Goal: Obtain resource: Obtain resource

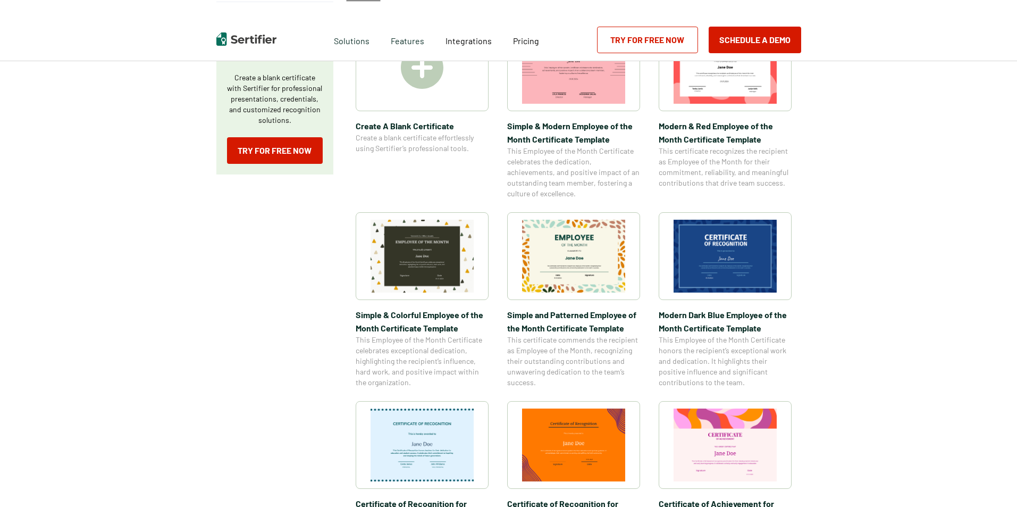
scroll to position [213, 0]
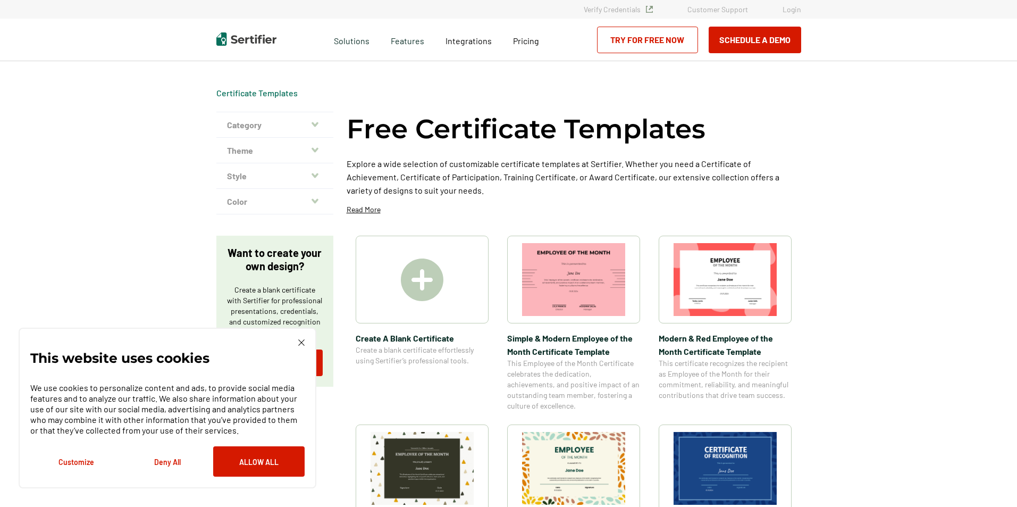
click at [245, 151] on button "Theme" at bounding box center [274, 151] width 117 height 26
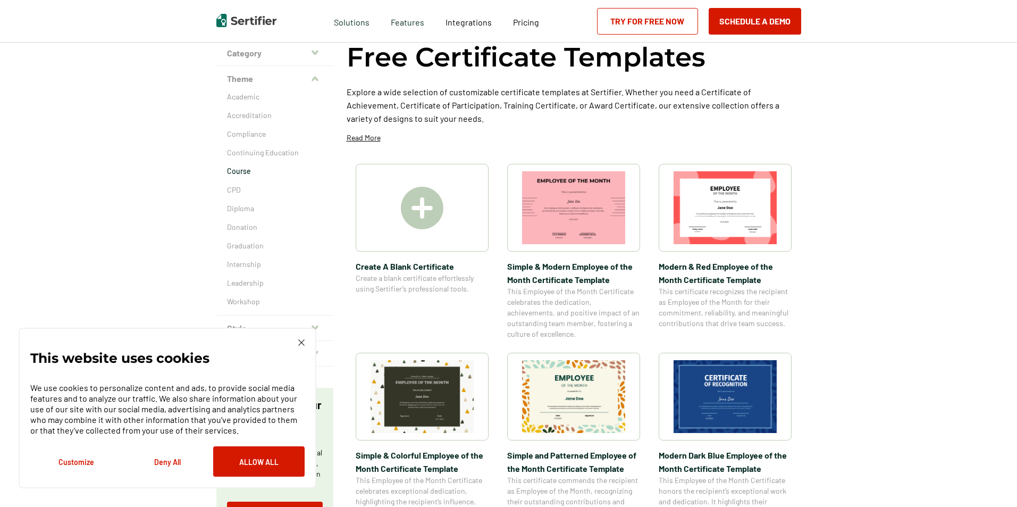
scroll to position [53, 0]
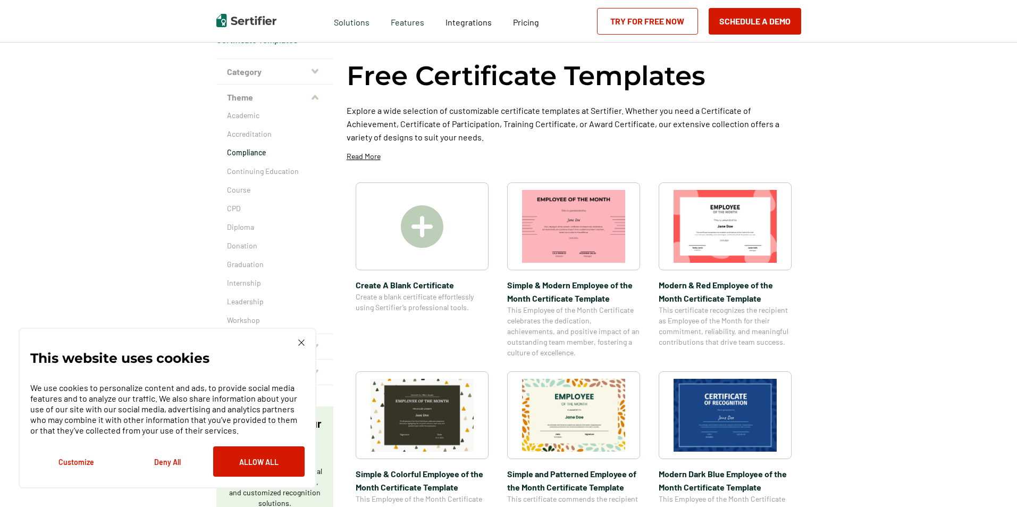
click at [251, 154] on p "Compliance" at bounding box center [275, 152] width 96 height 11
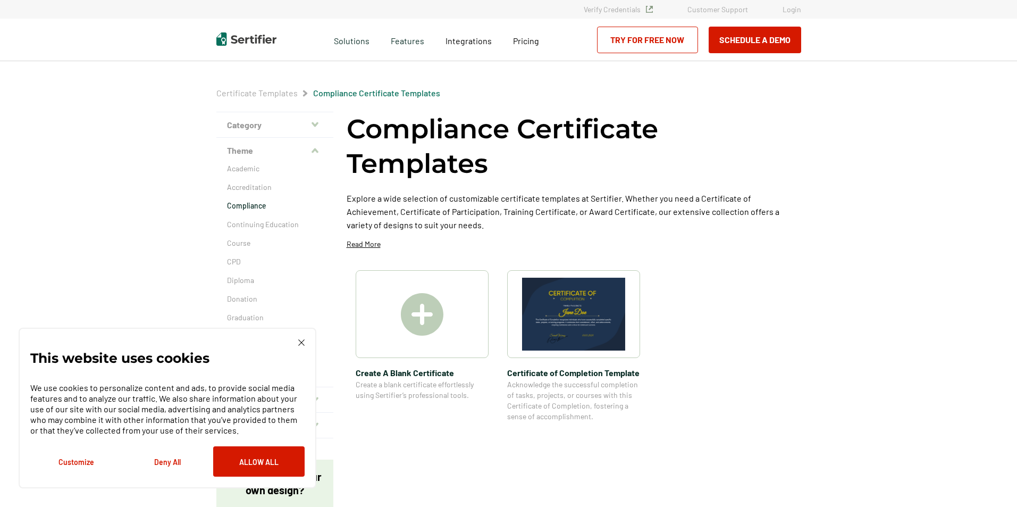
click at [561, 307] on img at bounding box center [573, 313] width 103 height 73
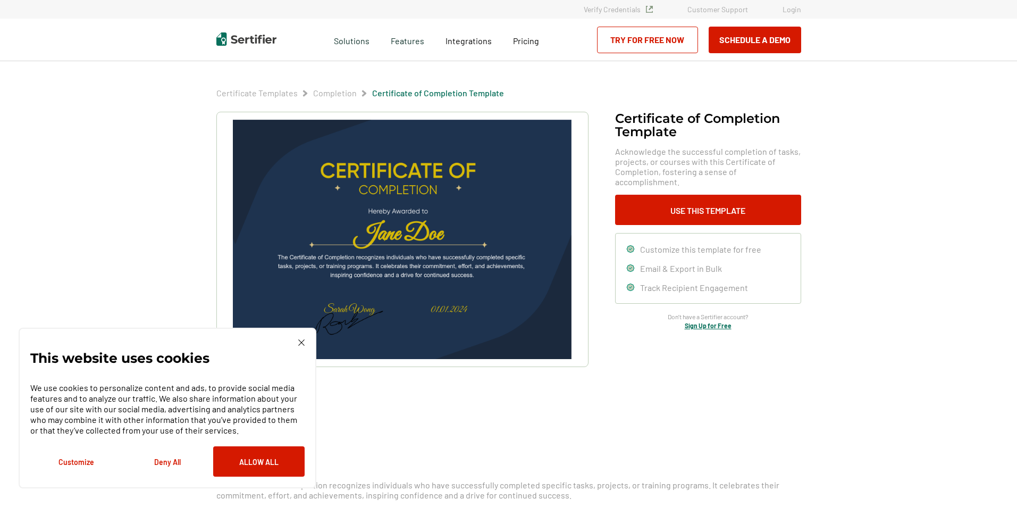
drag, startPoint x: 269, startPoint y: 460, endPoint x: 284, endPoint y: 461, distance: 14.4
click at [271, 460] on button "Allow All" at bounding box center [258, 461] width 91 height 30
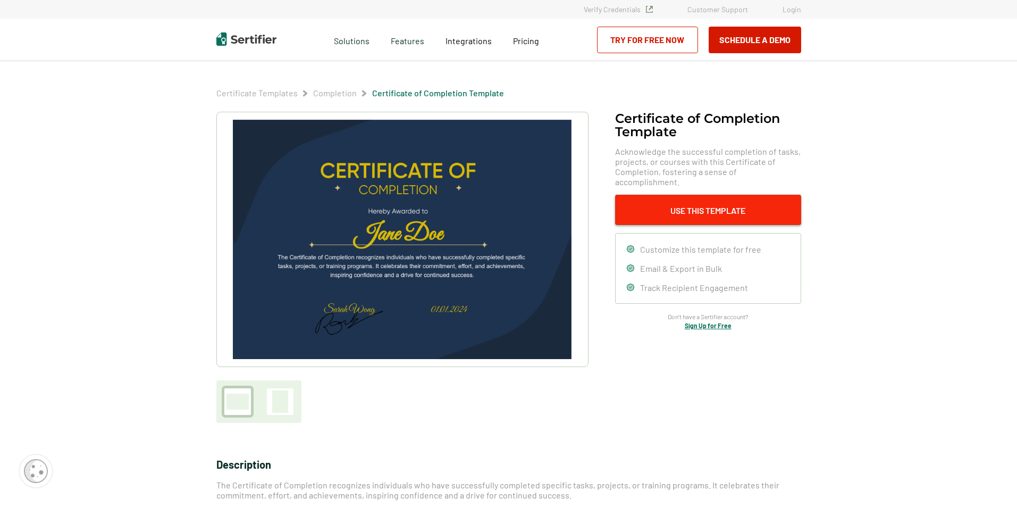
click at [710, 204] on button "Use This Template" at bounding box center [708, 210] width 186 height 30
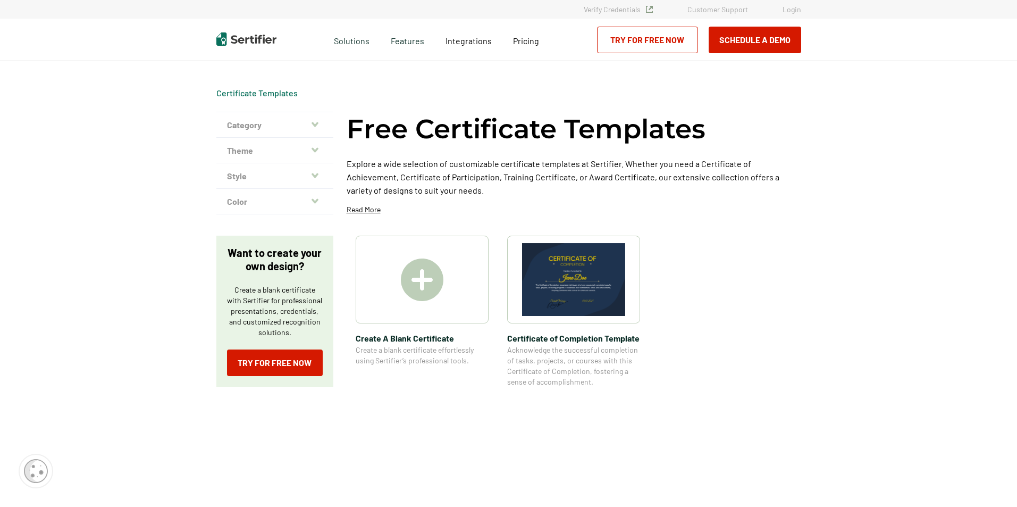
scroll to position [53, 0]
